Goal: Task Accomplishment & Management: Use online tool/utility

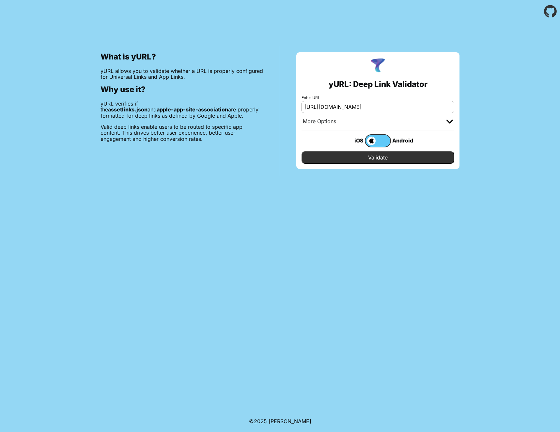
click at [398, 151] on input "Validate" at bounding box center [378, 157] width 153 height 12
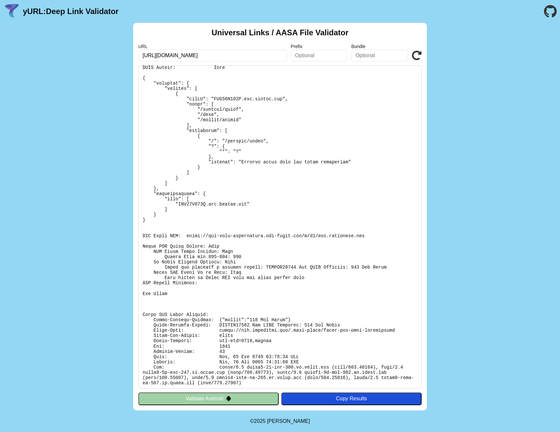
scroll to position [38, 0]
click at [352, 230] on pre at bounding box center [279, 226] width 283 height 323
click at [383, 93] on pre at bounding box center [279, 226] width 283 height 323
copy body "yURL: Deep Link Validator Universal Links / AASA File Validator URL Prefix Bund…"
click at [258, 55] on input "[URL][DOMAIN_NAME]" at bounding box center [212, 56] width 149 height 12
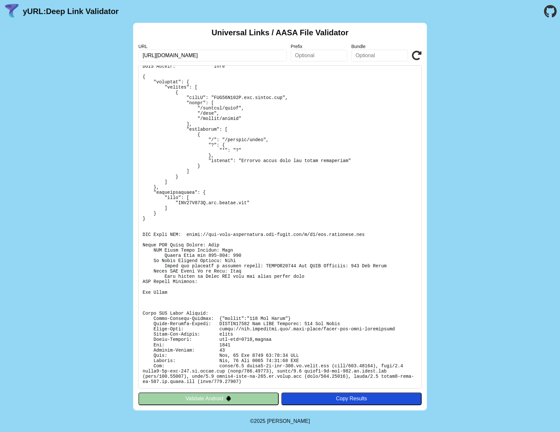
scroll to position [0, 23]
drag, startPoint x: 292, startPoint y: 139, endPoint x: 297, endPoint y: 156, distance: 17.6
click at [292, 139] on pre at bounding box center [279, 226] width 283 height 323
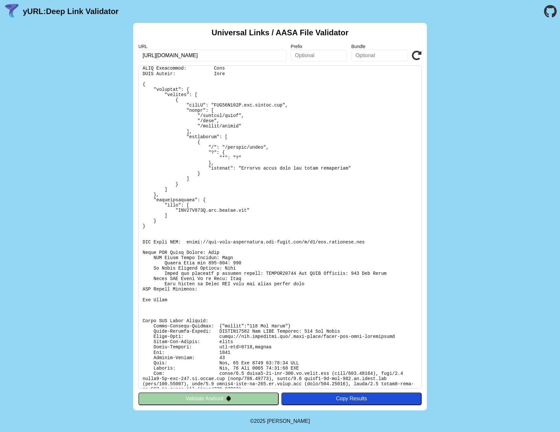
scroll to position [0, 0]
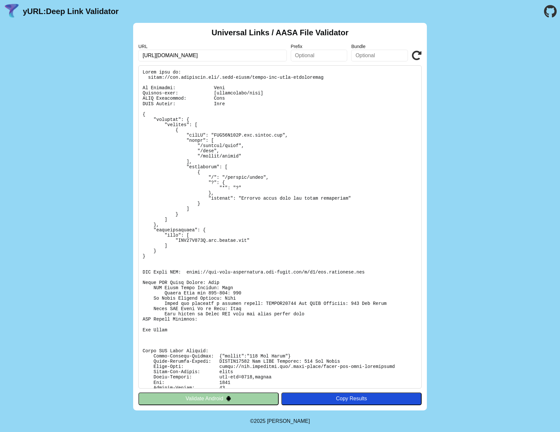
click at [301, 156] on pre at bounding box center [279, 226] width 283 height 323
click at [297, 211] on pre at bounding box center [279, 226] width 283 height 323
click at [230, 361] on pre at bounding box center [279, 226] width 283 height 323
drag, startPoint x: 230, startPoint y: 361, endPoint x: 338, endPoint y: 361, distance: 107.7
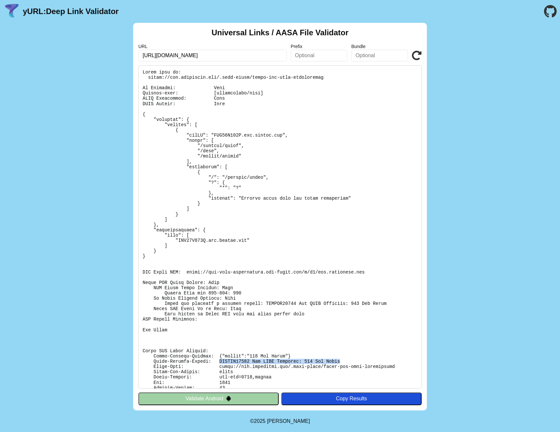
click at [339, 360] on pre at bounding box center [279, 226] width 283 height 323
copy pre "SWCERR00101 Bad HTTP Response: 404 Not Found"
drag, startPoint x: 422, startPoint y: 52, endPoint x: 418, endPoint y: 54, distance: 5.6
click at [422, 52] on div "Universal Links / AASA File Validator URL https://app.legitmark.com/.well-known…" at bounding box center [280, 216] width 294 height 387
drag, startPoint x: 417, startPoint y: 54, endPoint x: 411, endPoint y: 72, distance: 18.9
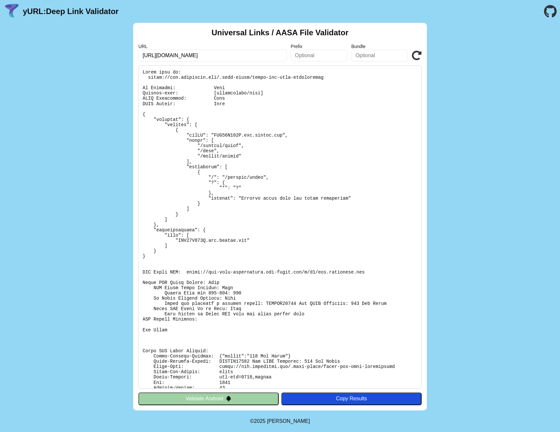
click at [417, 54] on icon at bounding box center [417, 56] width 10 height 10
click at [419, 53] on icon at bounding box center [417, 56] width 10 height 10
click at [414, 54] on icon at bounding box center [417, 56] width 10 height 10
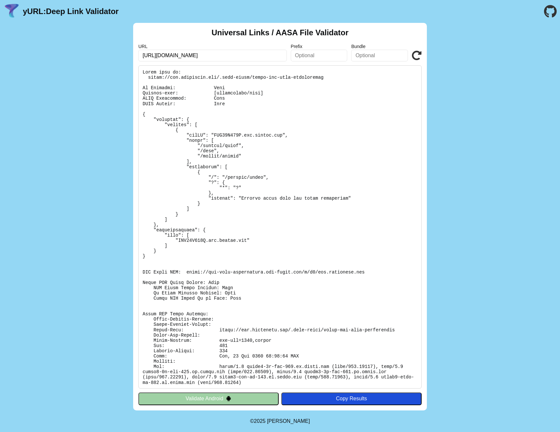
click at [416, 54] on icon at bounding box center [417, 56] width 10 height 10
click at [419, 57] on icon at bounding box center [417, 56] width 10 height 10
drag, startPoint x: 0, startPoint y: 0, endPoint x: 419, endPoint y: 57, distance: 422.8
click at [419, 57] on icon at bounding box center [417, 56] width 10 height 10
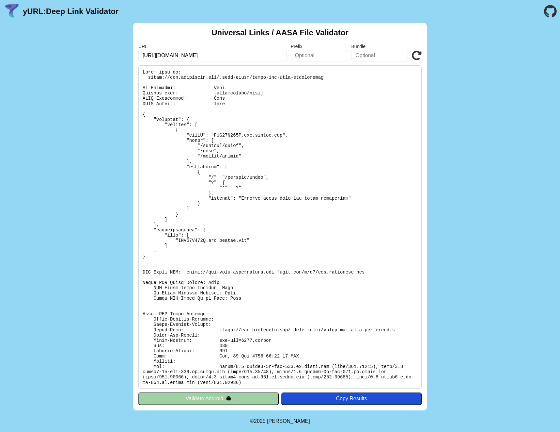
click at [419, 57] on icon at bounding box center [417, 56] width 10 height 10
click at [259, 54] on input "[URL][DOMAIN_NAME]" at bounding box center [212, 56] width 149 height 12
click at [417, 54] on icon at bounding box center [417, 56] width 10 height 10
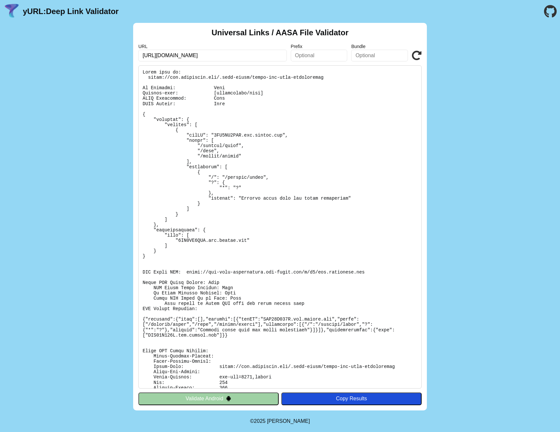
click at [420, 54] on icon at bounding box center [417, 56] width 10 height 10
click at [266, 319] on pre at bounding box center [279, 226] width 283 height 323
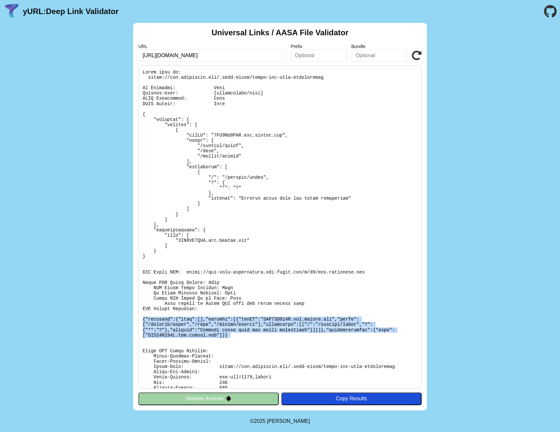
click at [266, 319] on pre at bounding box center [279, 226] width 283 height 323
click at [416, 58] on icon at bounding box center [417, 56] width 10 height 10
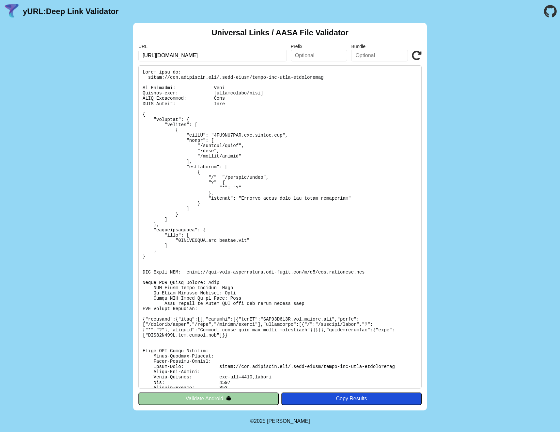
click at [415, 54] on icon at bounding box center [417, 56] width 10 height 10
click at [416, 54] on icon at bounding box center [417, 56] width 10 height 10
drag, startPoint x: 0, startPoint y: 0, endPoint x: 411, endPoint y: 57, distance: 414.6
click at [415, 54] on icon at bounding box center [417, 56] width 10 height 10
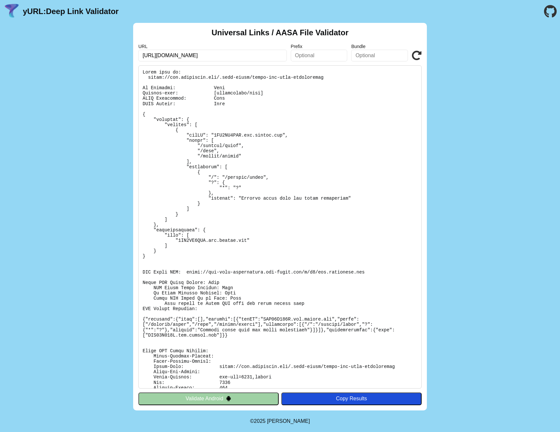
click at [304, 216] on pre at bounding box center [279, 226] width 283 height 323
click at [314, 215] on pre at bounding box center [279, 226] width 283 height 323
copy body "yURL: Deep Link Validator Universal Links / AASA File Validator URL Prefix Bund…"
click at [419, 53] on icon at bounding box center [417, 56] width 10 height 10
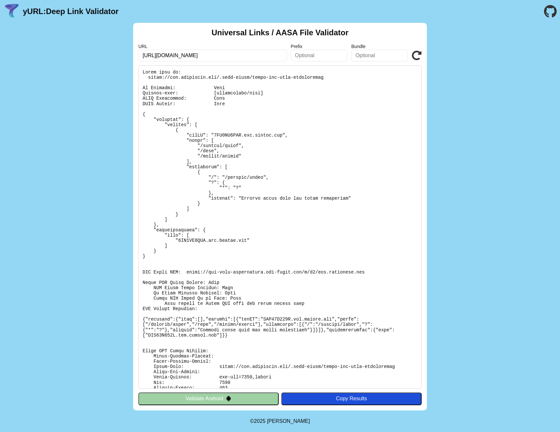
click at [419, 53] on icon at bounding box center [417, 56] width 10 height 10
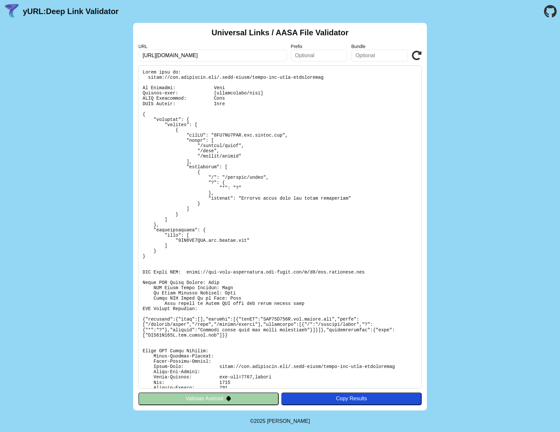
click at [416, 57] on icon at bounding box center [417, 56] width 10 height 10
click at [415, 57] on icon at bounding box center [417, 56] width 10 height 10
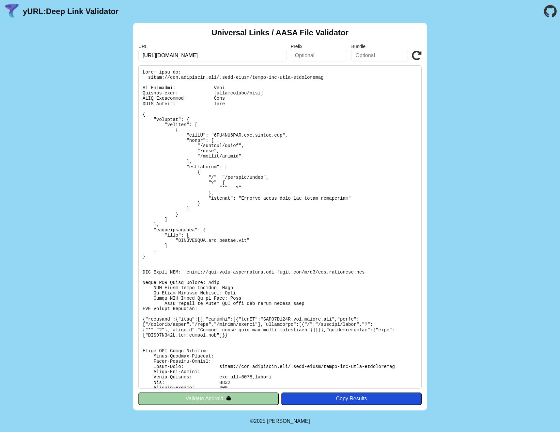
click at [415, 57] on icon at bounding box center [417, 56] width 10 height 10
click at [360, 224] on pre at bounding box center [279, 226] width 283 height 323
click at [356, 225] on pre at bounding box center [279, 226] width 283 height 323
copy body "yURL: Deep Link Validator Universal Links / AASA File Validator URL Prefix Bund…"
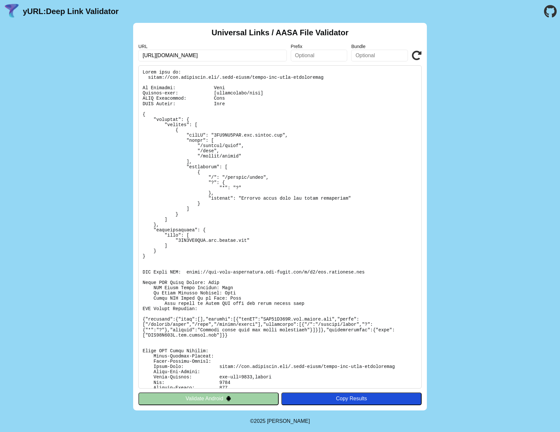
click at [417, 56] on icon at bounding box center [417, 56] width 10 height 10
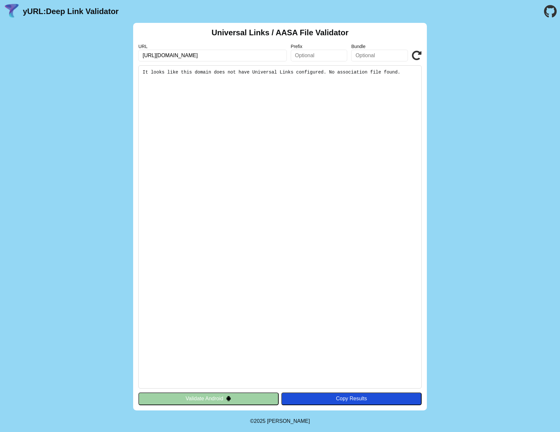
click at [417, 56] on icon at bounding box center [417, 56] width 10 height 10
drag, startPoint x: 0, startPoint y: 0, endPoint x: 283, endPoint y: 57, distance: 289.0
click at [417, 56] on icon at bounding box center [417, 56] width 10 height 10
click at [223, 55] on input "[URL][DOMAIN_NAME]" at bounding box center [212, 56] width 149 height 12
paste input "[URL][DOMAIN_NAME]"
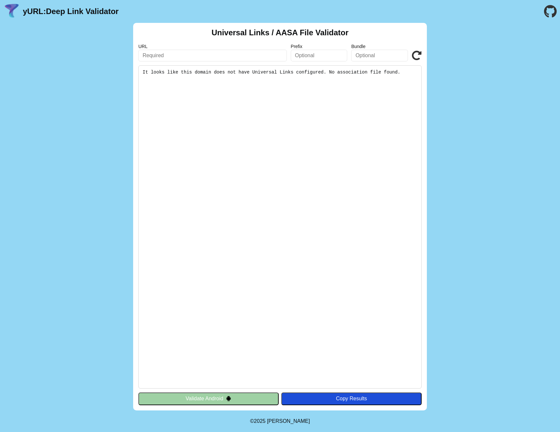
type input "[URL][DOMAIN_NAME]"
click at [415, 56] on icon at bounding box center [417, 56] width 10 height 10
click at [264, 57] on input "[URL][DOMAIN_NAME]" at bounding box center [212, 56] width 149 height 12
drag, startPoint x: 71, startPoint y: 20, endPoint x: 71, endPoint y: 15, distance: 4.9
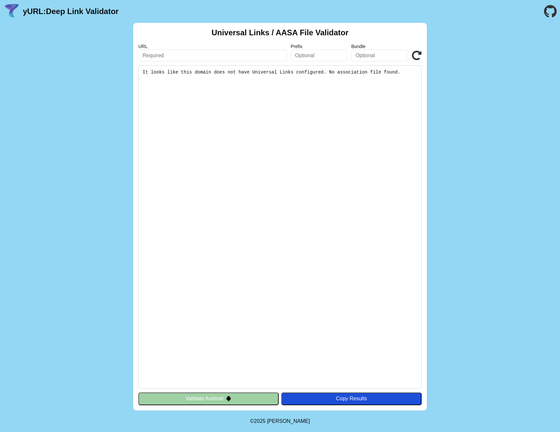
click at [72, 19] on header "yURL: Deep Link Validator" at bounding box center [280, 11] width 560 height 23
click at [71, 14] on link "yURL: Deep Link Validator" at bounding box center [71, 11] width 96 height 9
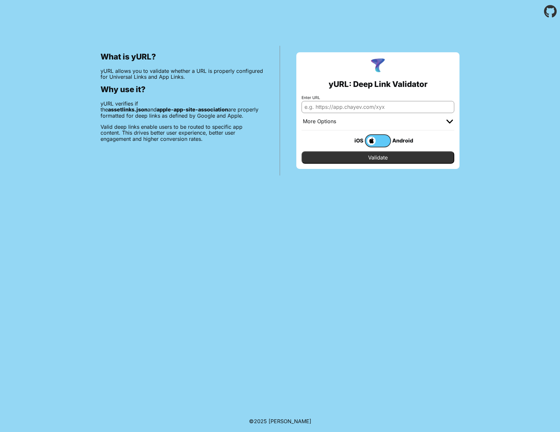
click at [393, 108] on input "Enter URL" at bounding box center [378, 107] width 153 height 12
paste input "[URL][DOMAIN_NAME]"
type input "[URL][DOMAIN_NAME]"
click at [399, 155] on input "Validate" at bounding box center [378, 157] width 153 height 12
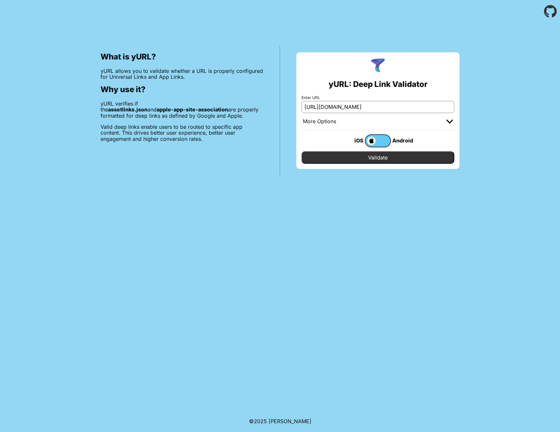
scroll to position [0, 0]
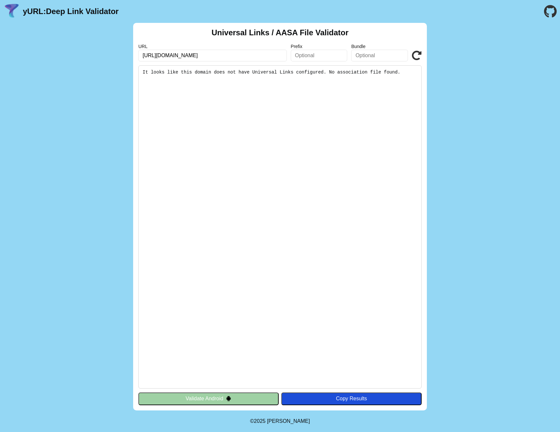
scroll to position [0, 23]
drag, startPoint x: 249, startPoint y: 58, endPoint x: 401, endPoint y: 69, distance: 152.5
click at [401, 69] on div "Universal Links / AASA File Validator URL https://app.legitmark.com/.well-known…" at bounding box center [280, 216] width 294 height 387
type input "[URL][DOMAIN_NAME]"
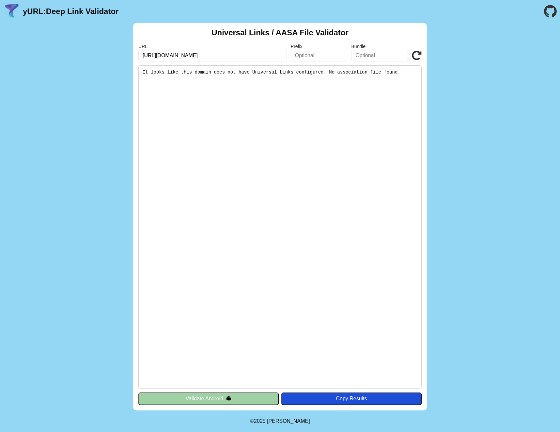
click button "Validate" at bounding box center [0, 0] width 0 height 0
click at [417, 55] on icon at bounding box center [417, 56] width 10 height 10
click at [328, 68] on pre "It looks like this domain does not have Universal Links configured. No associat…" at bounding box center [279, 226] width 283 height 323
click at [329, 69] on pre "It looks like this domain does not have Universal Links configured. No associat…" at bounding box center [279, 226] width 283 height 323
drag, startPoint x: 329, startPoint y: 70, endPoint x: 277, endPoint y: 58, distance: 53.7
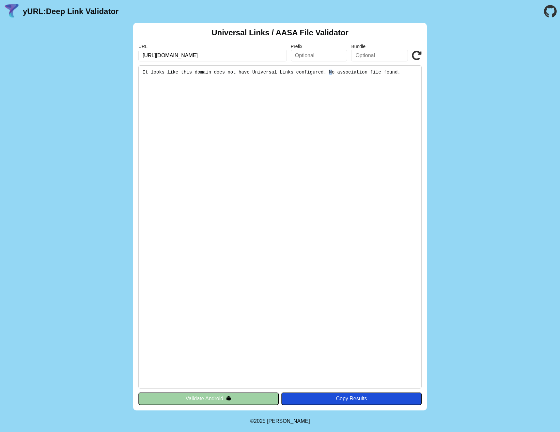
click at [328, 69] on pre "It looks like this domain does not have Universal Links configured. No associat…" at bounding box center [279, 226] width 283 height 323
drag, startPoint x: 264, startPoint y: 56, endPoint x: 267, endPoint y: 58, distance: 3.4
click at [264, 56] on input "[URL][DOMAIN_NAME]" at bounding box center [212, 56] width 149 height 12
paste input "[URL][DOMAIN_NAME]"
type input "[URL][DOMAIN_NAME]"
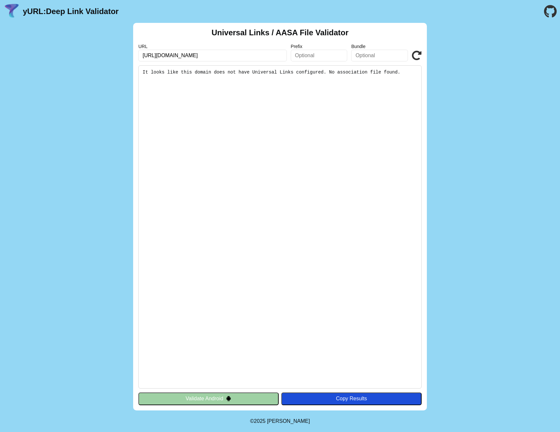
click at [417, 53] on icon at bounding box center [417, 56] width 10 height 10
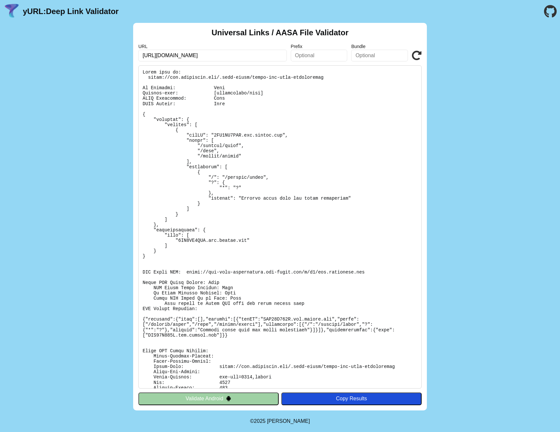
click at [417, 55] on icon at bounding box center [417, 56] width 10 height 10
click at [416, 55] on icon at bounding box center [417, 56] width 10 height 10
click at [417, 56] on icon at bounding box center [417, 56] width 10 height 10
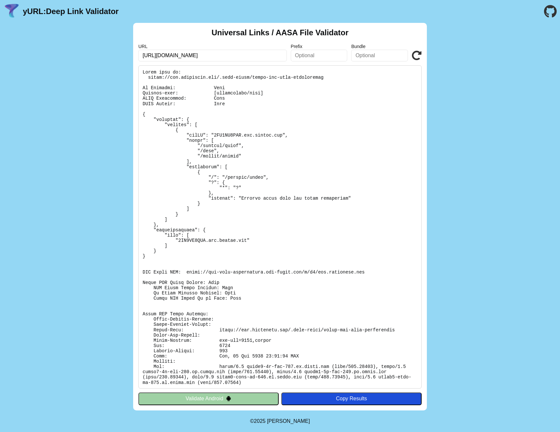
click at [459, 164] on div "Universal Links / AASA File Validator URL [URL][DOMAIN_NAME] Prefix Bundle Vali…" at bounding box center [280, 216] width 560 height 387
click at [415, 53] on icon at bounding box center [417, 56] width 10 height 10
click at [192, 271] on pre at bounding box center [279, 226] width 283 height 323
drag, startPoint x: 200, startPoint y: 271, endPoint x: 364, endPoint y: 273, distance: 164.2
click at [364, 272] on pre at bounding box center [279, 226] width 283 height 323
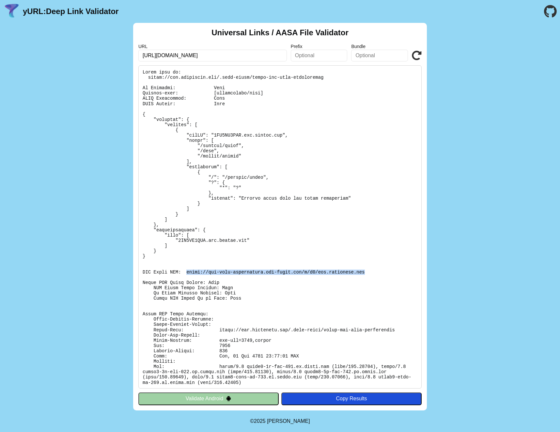
copy pre "[URL][DOMAIN_NAME][DOMAIN_NAME]"
